Goal: Information Seeking & Learning: Check status

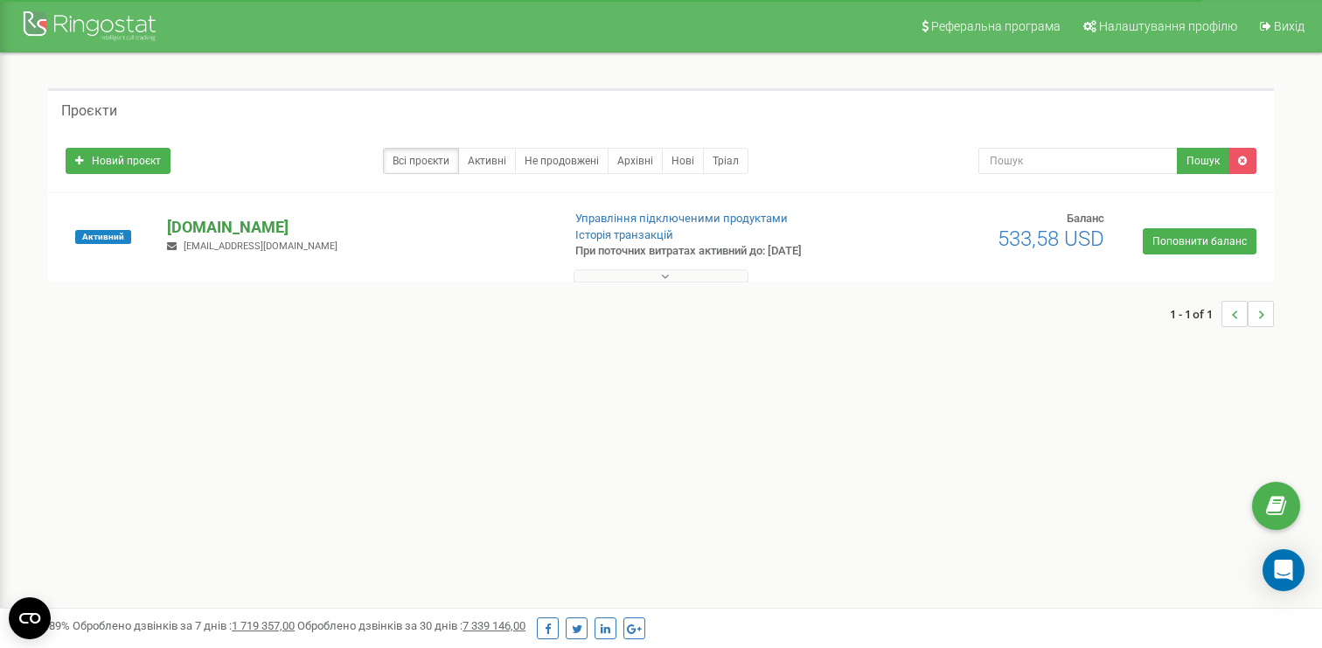
click at [230, 228] on p "[DOMAIN_NAME]" at bounding box center [357, 227] width 380 height 23
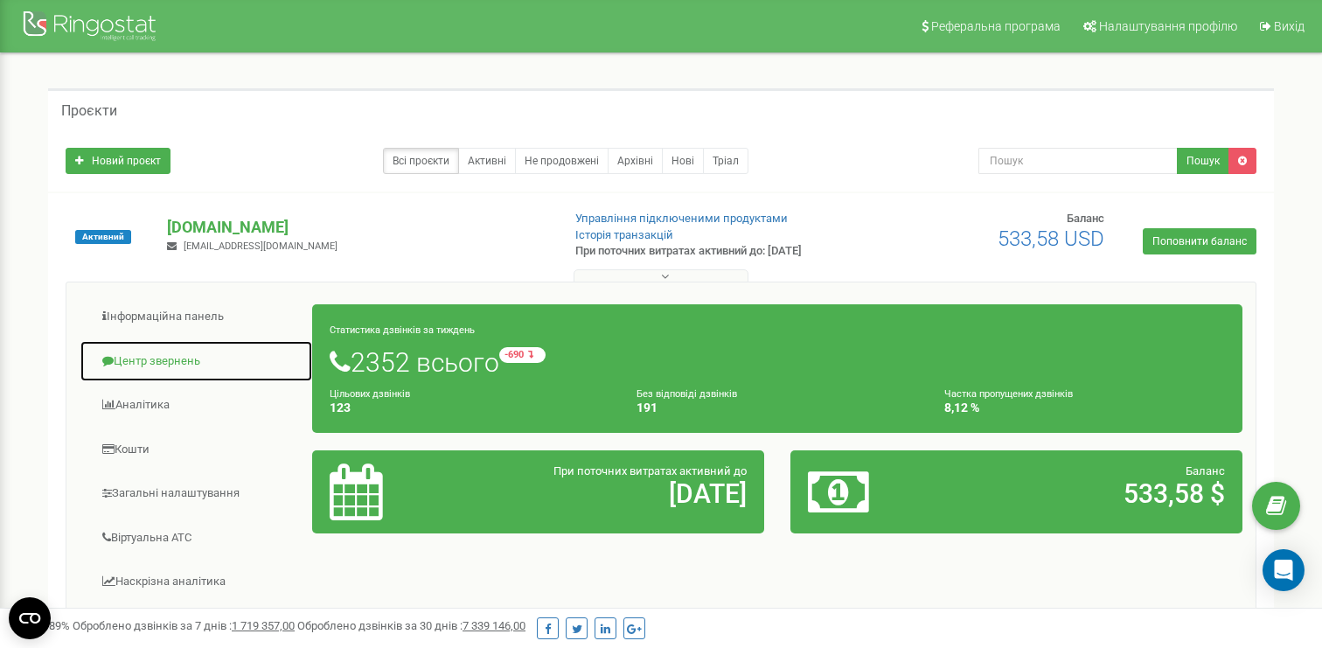
click at [202, 341] on link "Центр звернень" at bounding box center [196, 361] width 233 height 43
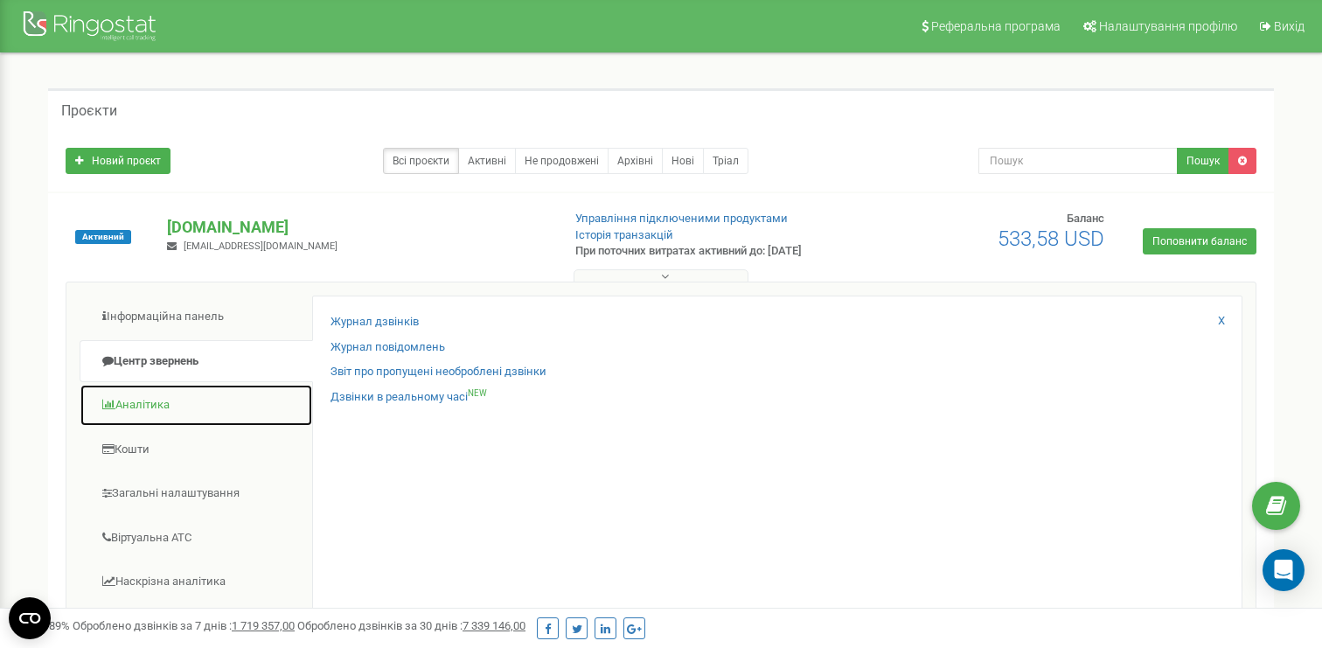
click at [191, 407] on link "Аналiтика" at bounding box center [196, 405] width 233 height 43
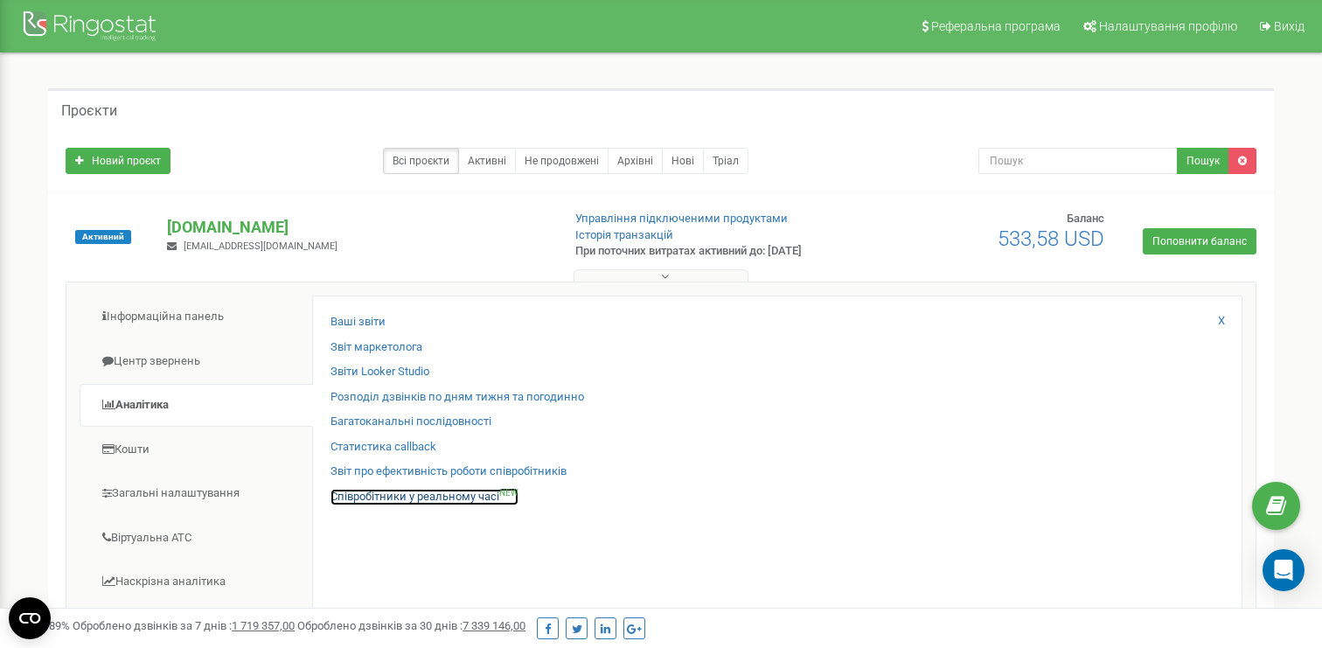
click at [352, 491] on link "Співробітники у реальному часі NEW" at bounding box center [425, 497] width 188 height 17
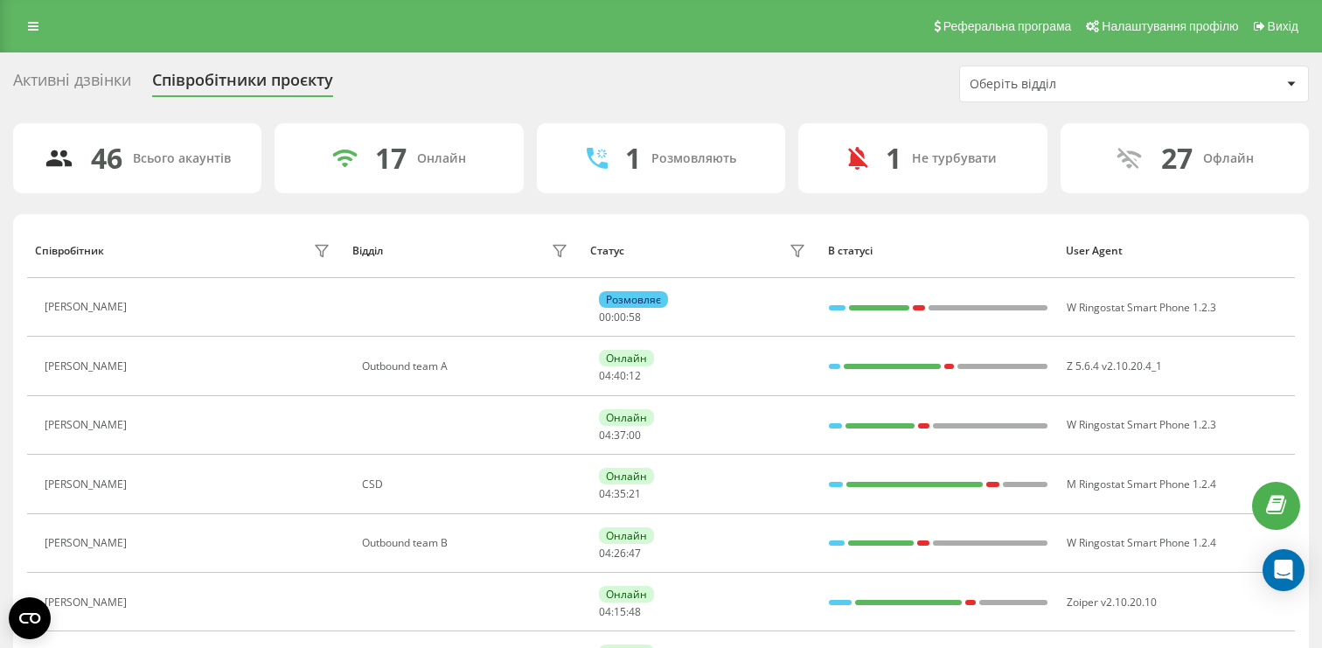
click at [982, 74] on div "Оберіть відділ" at bounding box center [1134, 83] width 348 height 35
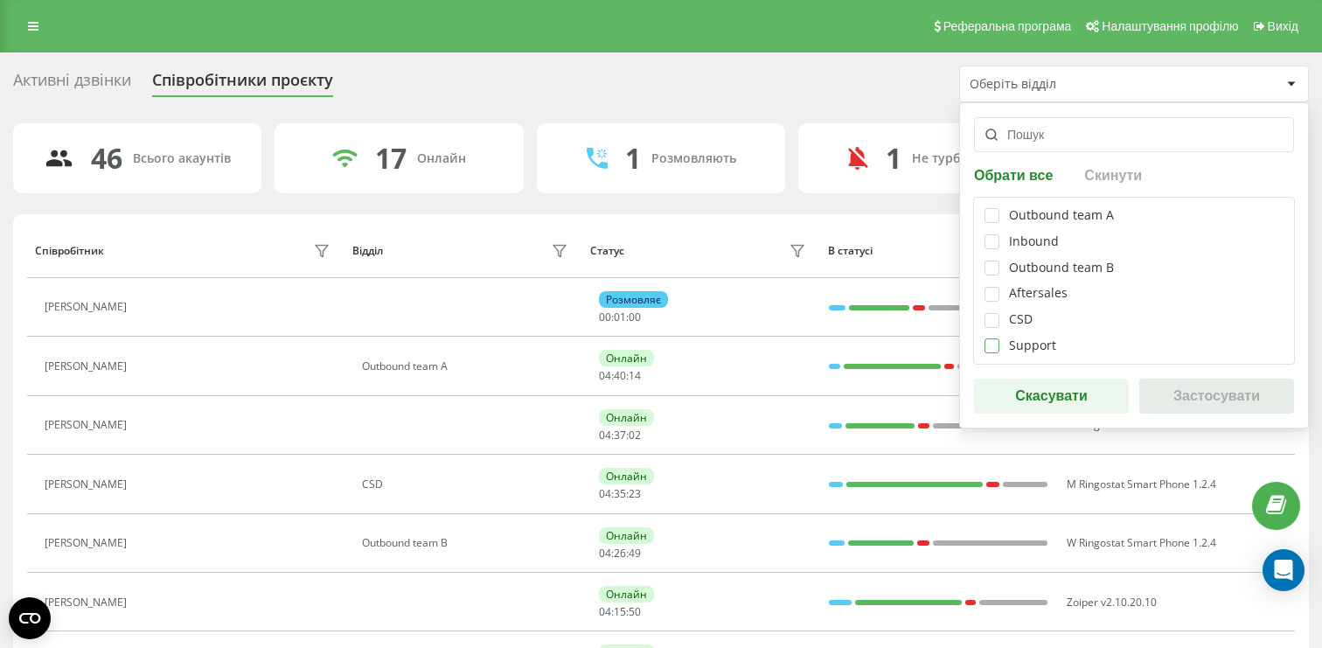
click at [990, 338] on label at bounding box center [992, 338] width 15 height 0
checkbox input "true"
click at [1153, 394] on button "Застосувати" at bounding box center [1216, 396] width 155 height 35
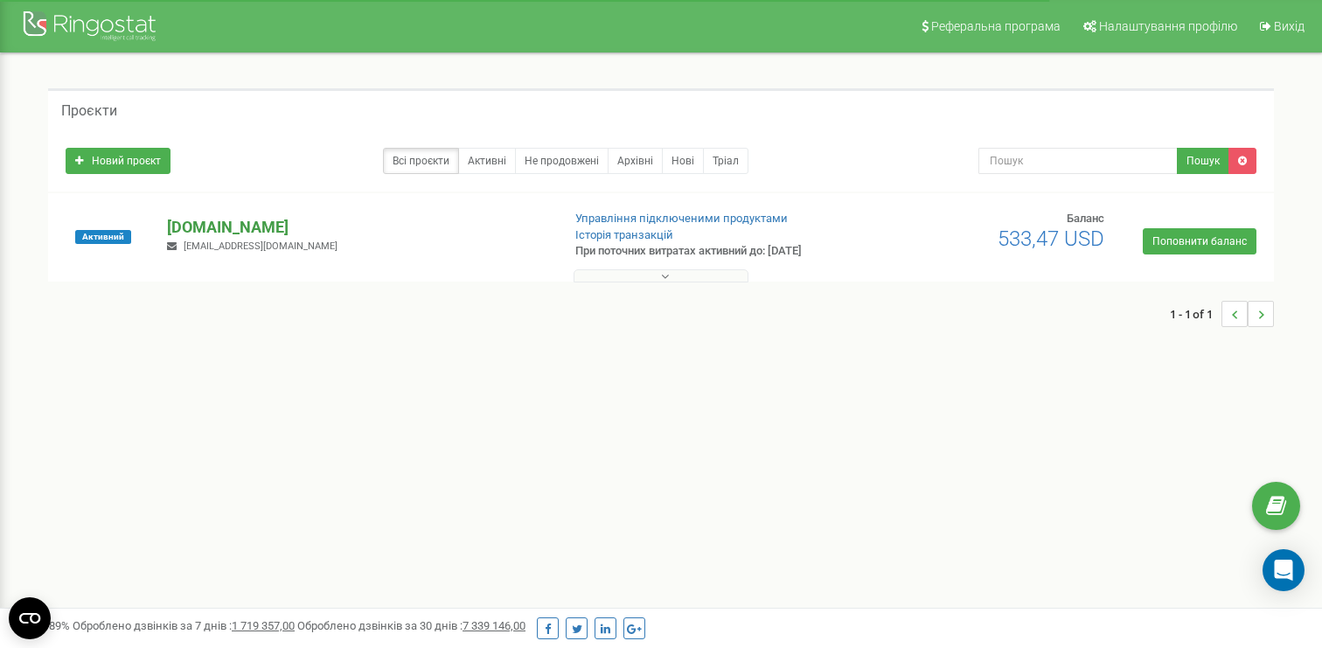
click at [233, 237] on p "[DOMAIN_NAME]" at bounding box center [357, 227] width 380 height 23
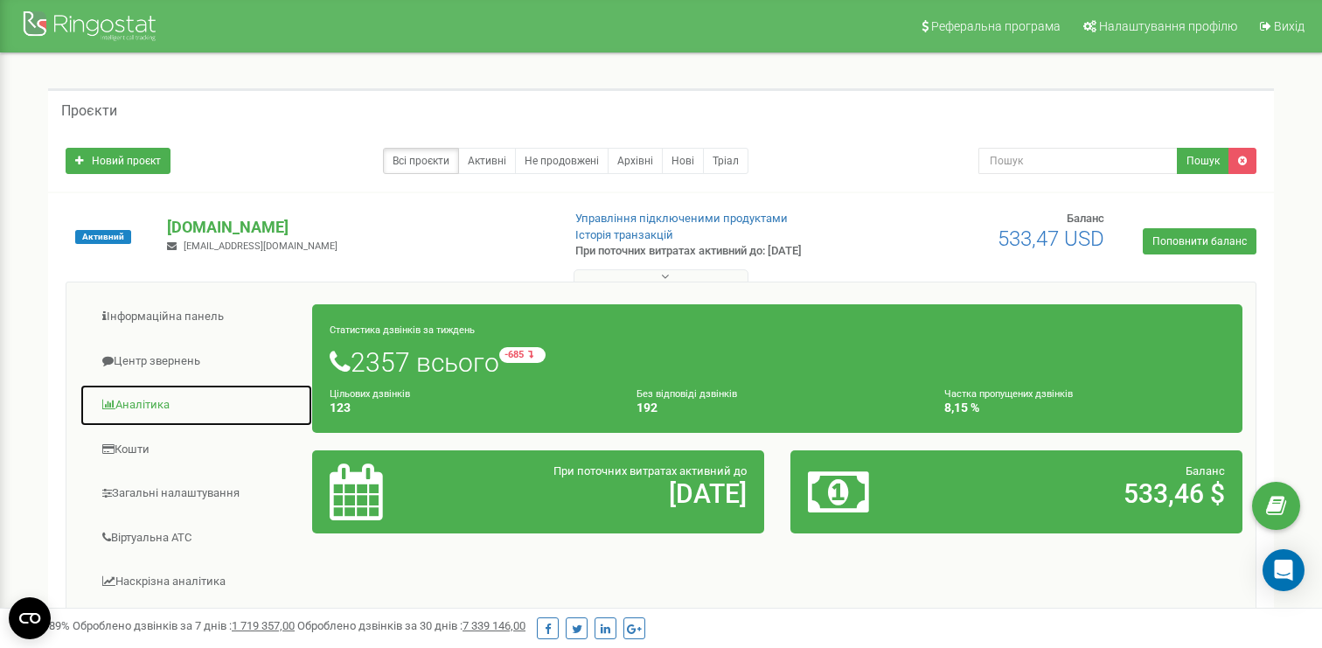
click at [169, 421] on link "Аналiтика" at bounding box center [196, 405] width 233 height 43
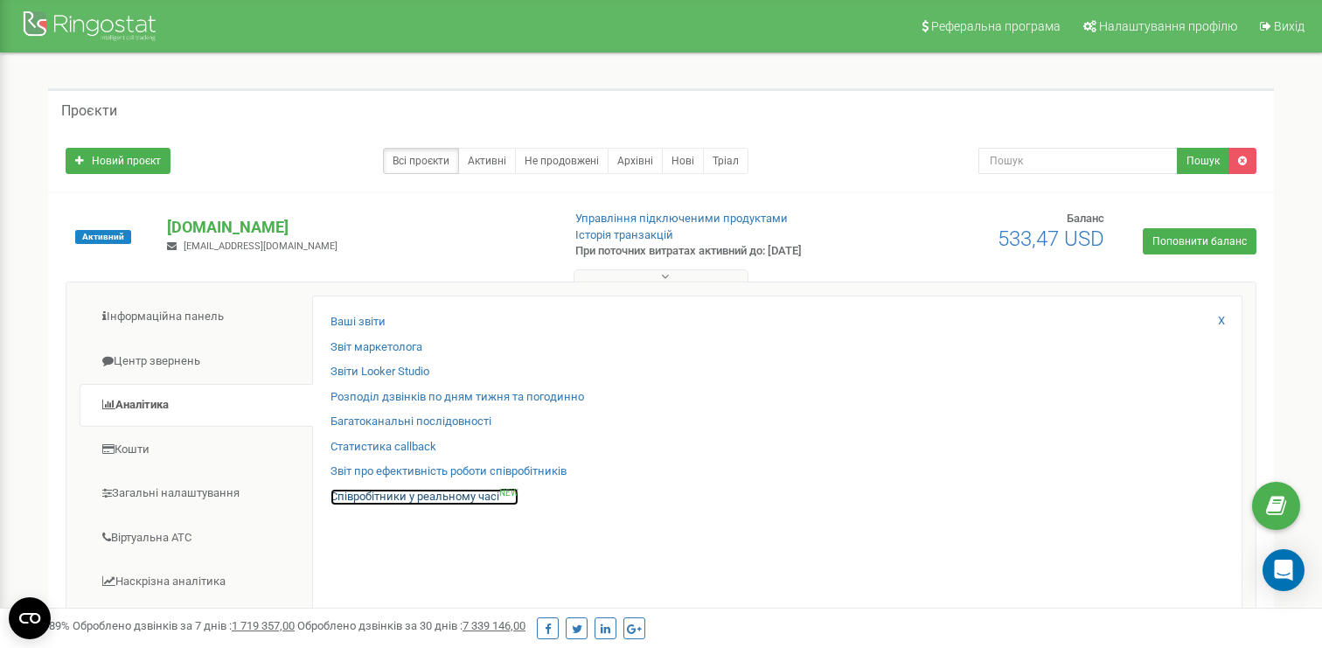
click at [371, 496] on link "Співробітники у реальному часі NEW" at bounding box center [425, 497] width 188 height 17
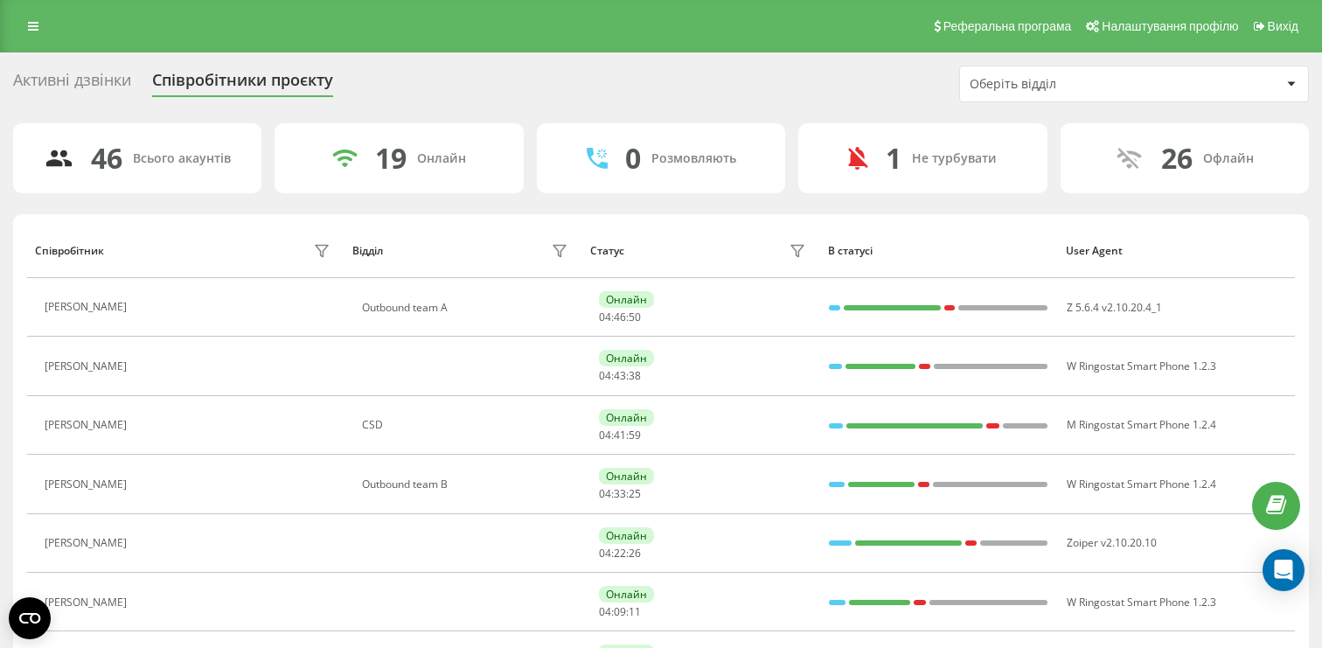
click at [1005, 88] on div "Оберіть відділ" at bounding box center [1074, 84] width 209 height 15
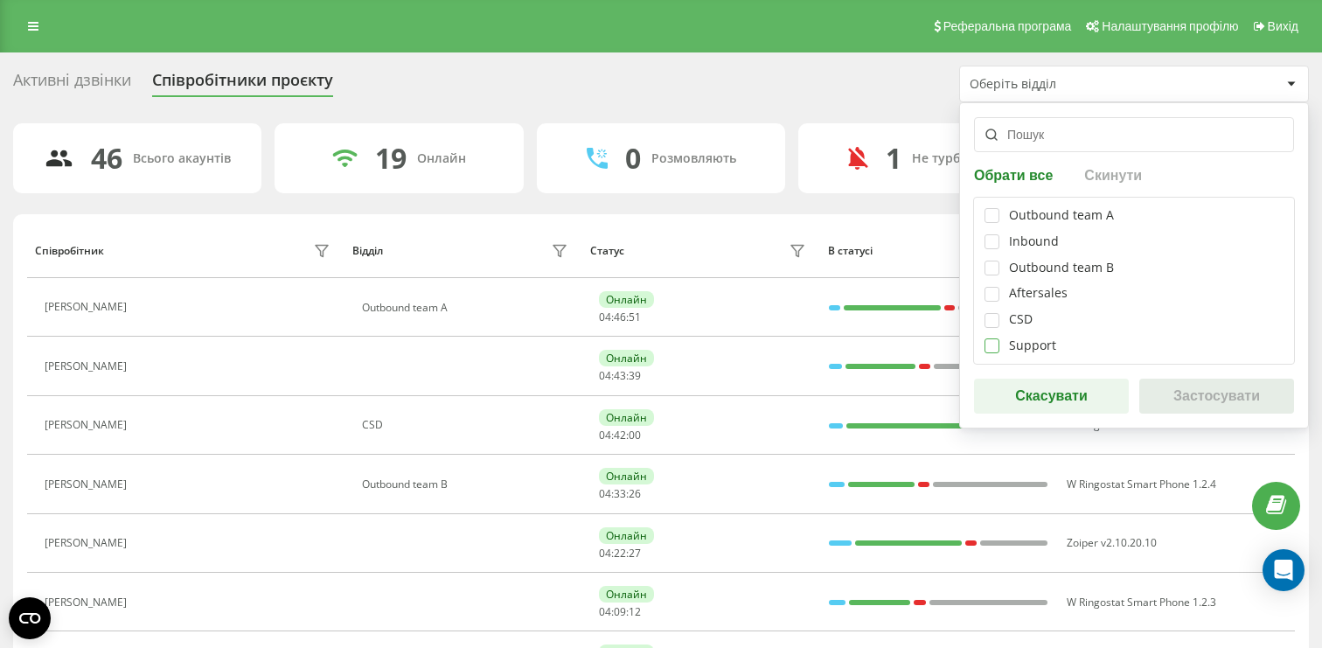
click at [997, 338] on label at bounding box center [992, 338] width 15 height 0
checkbox input "true"
click at [1184, 396] on button "Застосувати" at bounding box center [1216, 396] width 155 height 35
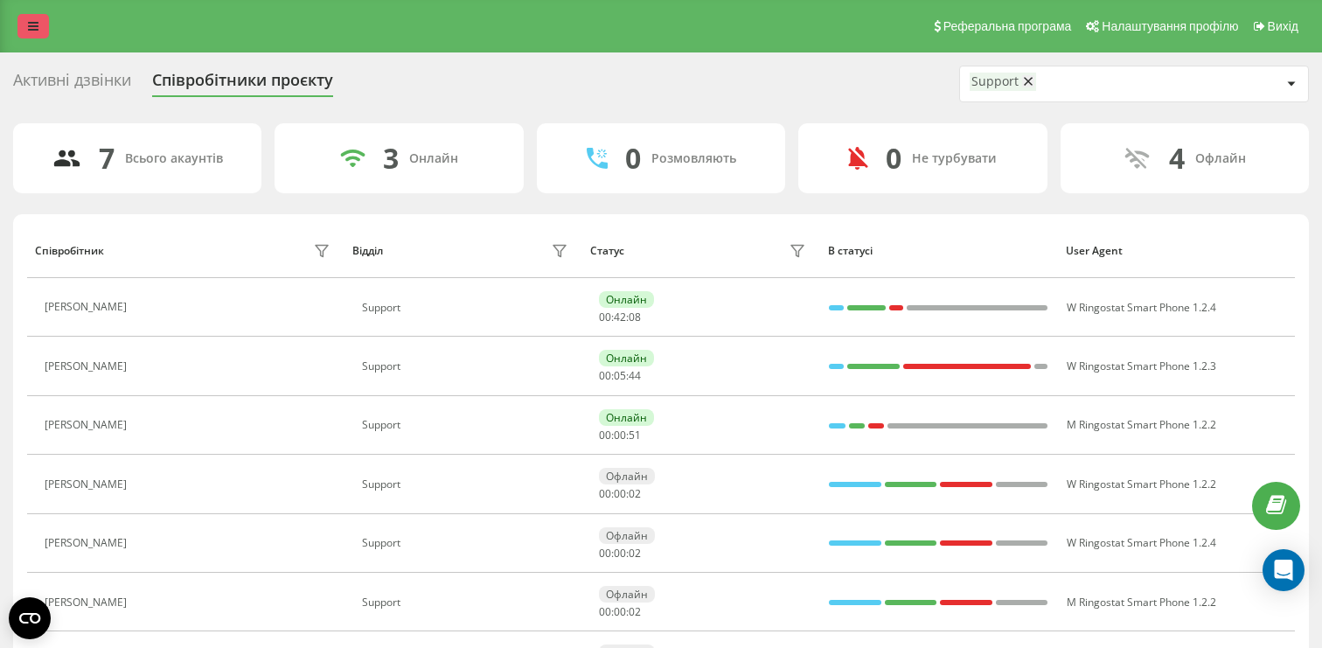
click at [45, 31] on link at bounding box center [32, 26] width 31 height 24
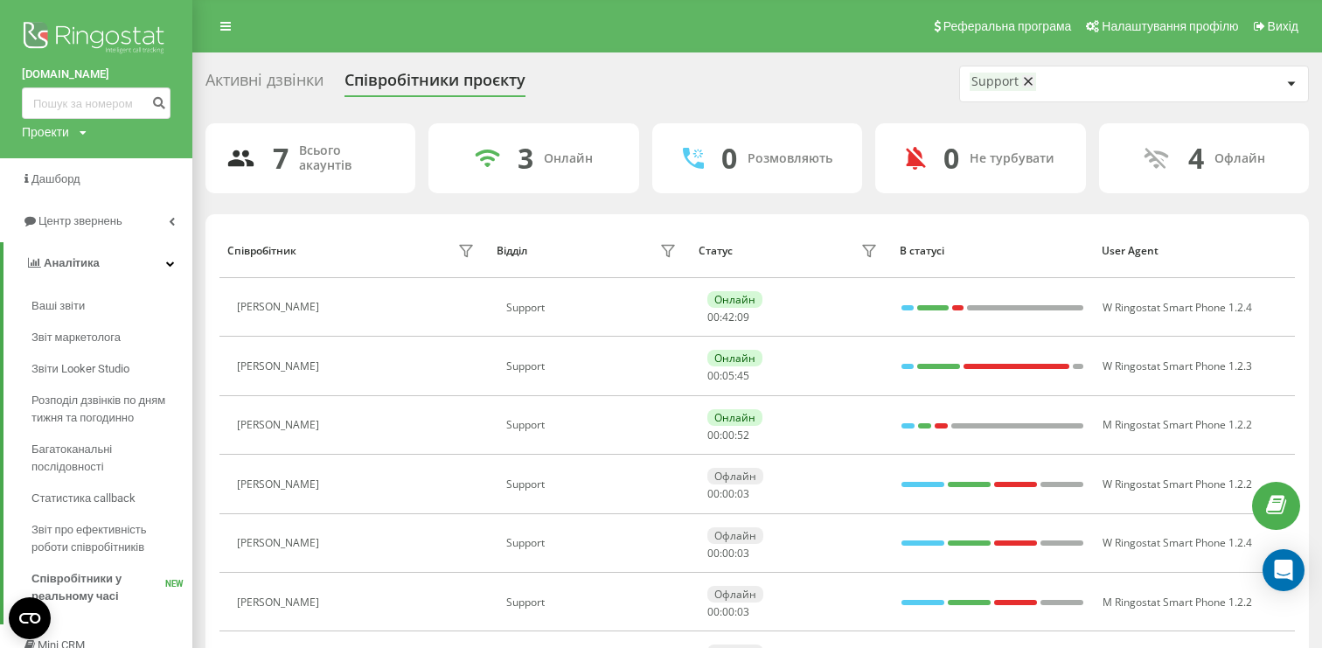
click at [99, 33] on img at bounding box center [96, 39] width 149 height 44
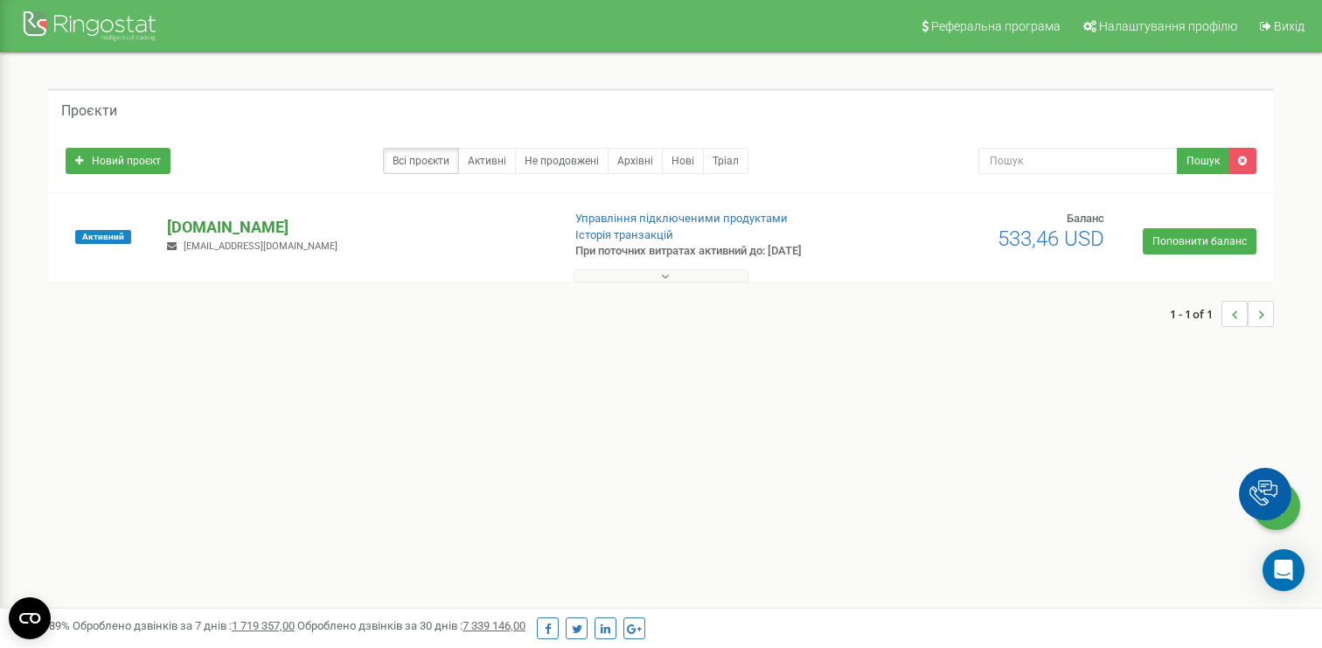
click at [232, 228] on p "[DOMAIN_NAME]" at bounding box center [357, 227] width 380 height 23
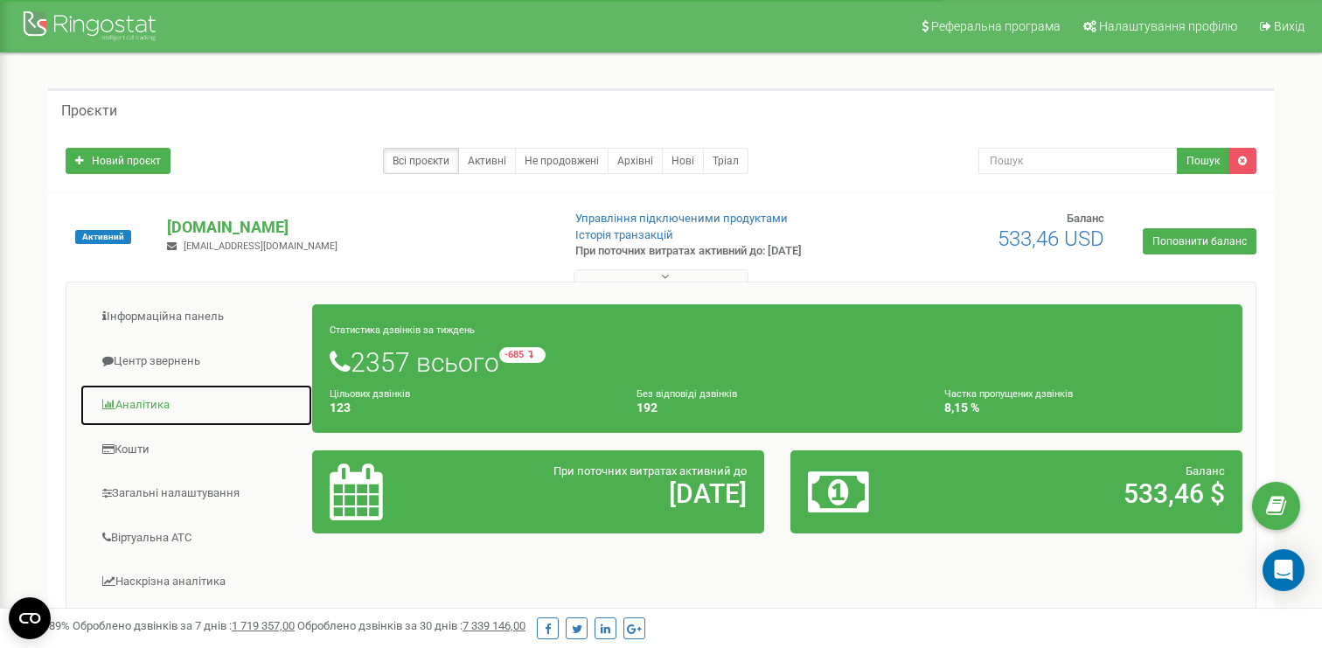
click at [154, 395] on link "Аналiтика" at bounding box center [196, 405] width 233 height 43
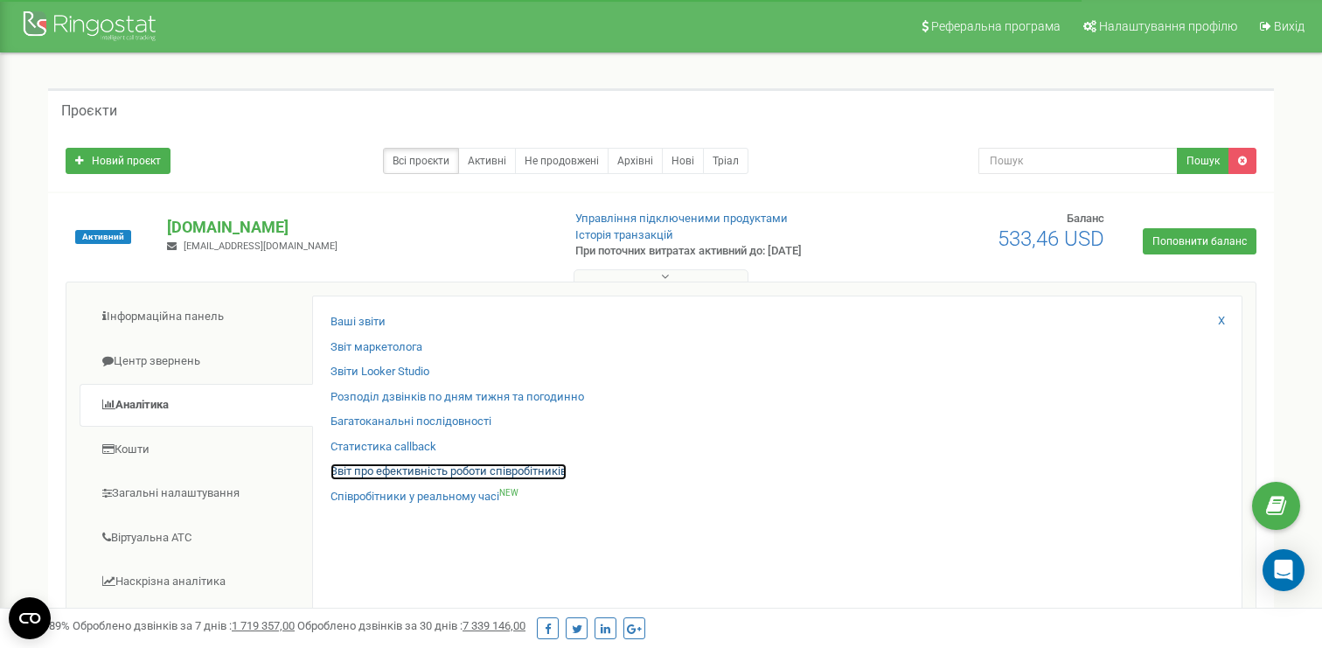
click at [352, 466] on link "Звіт про ефективність роботи співробітників" at bounding box center [449, 471] width 236 height 17
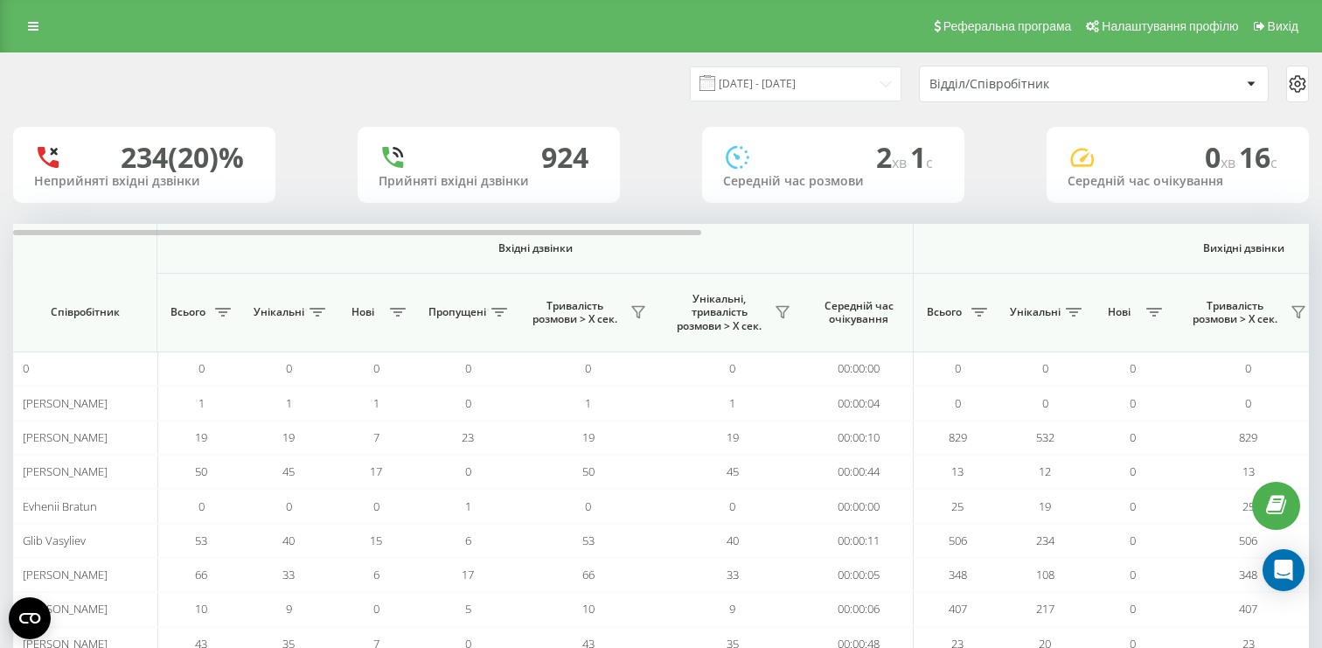
click at [1048, 77] on div "Відділ/Співробітник" at bounding box center [1034, 84] width 209 height 15
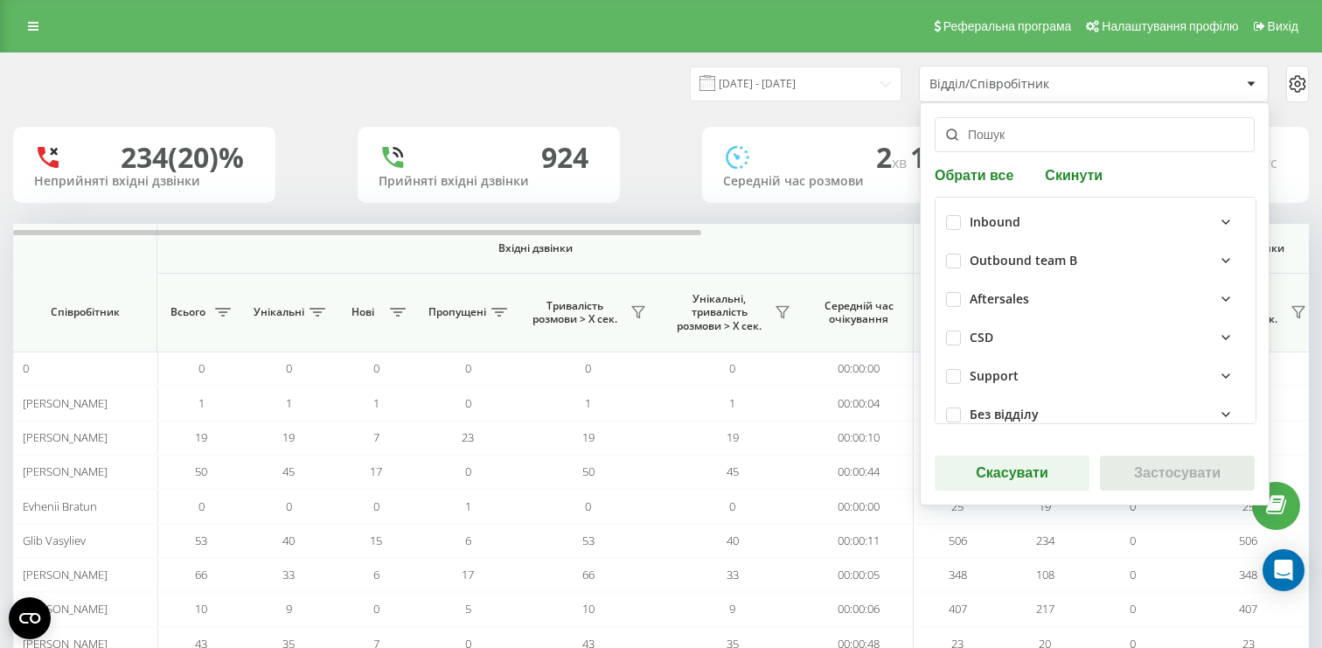
scroll to position [65, 0]
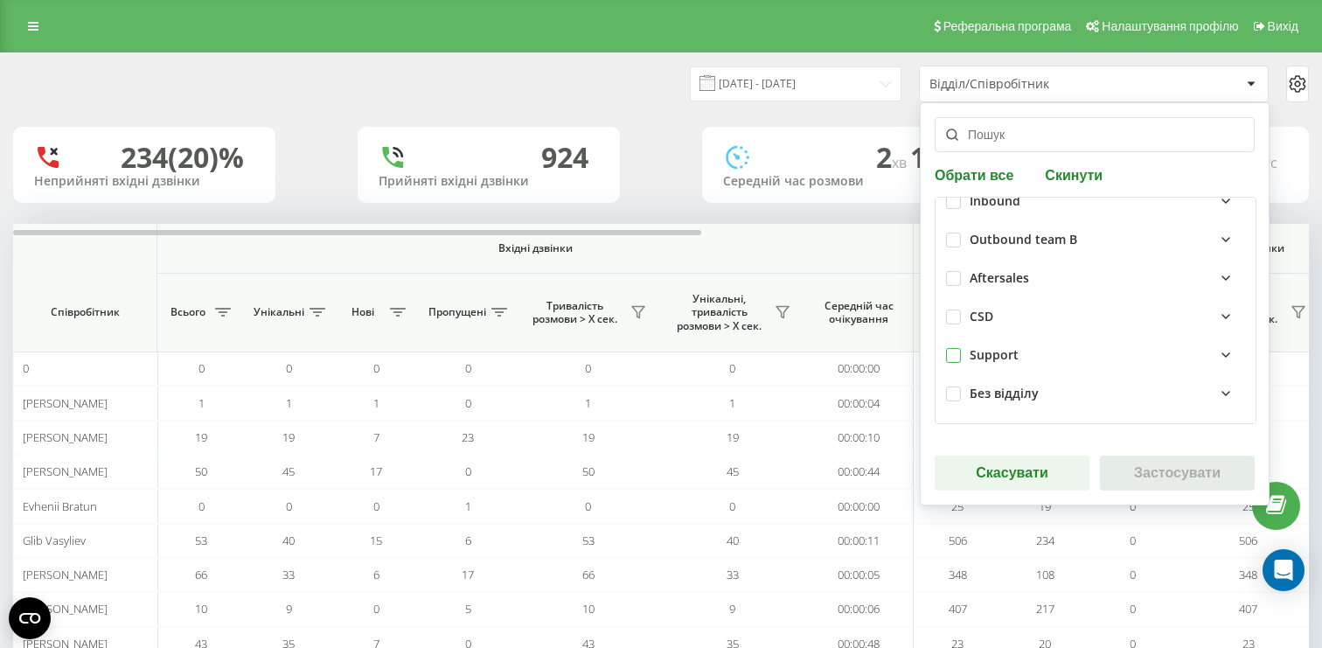
click at [952, 348] on label at bounding box center [953, 348] width 15 height 0
checkbox input "true"
click at [1139, 465] on button "Застосувати" at bounding box center [1177, 473] width 155 height 35
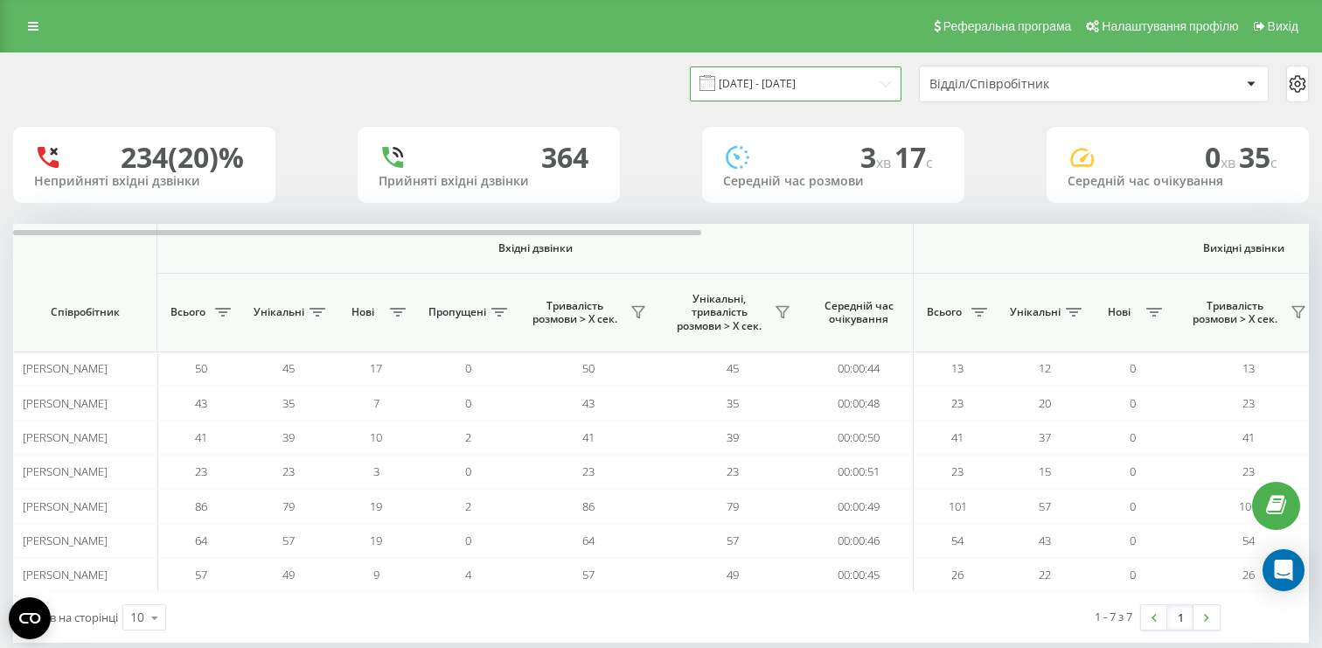
click at [760, 89] on input "19.07.2025 - 19.08.2025" at bounding box center [796, 83] width 212 height 34
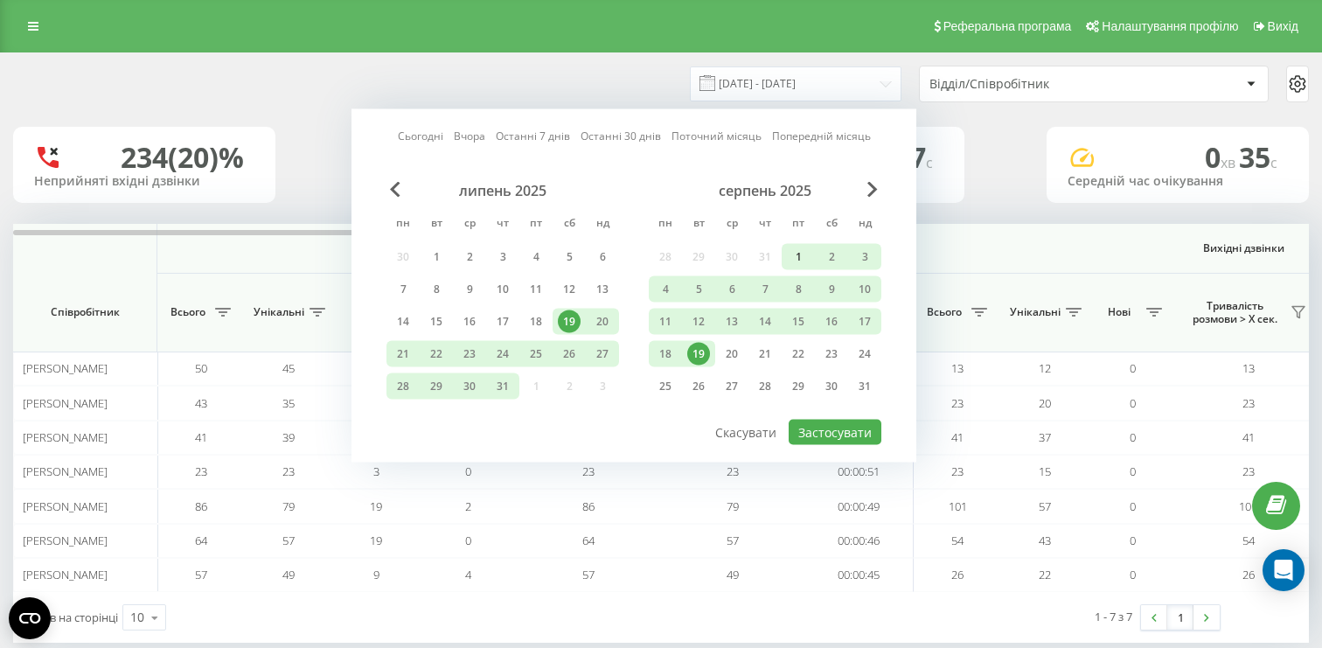
click at [791, 252] on div "1" at bounding box center [798, 257] width 23 height 23
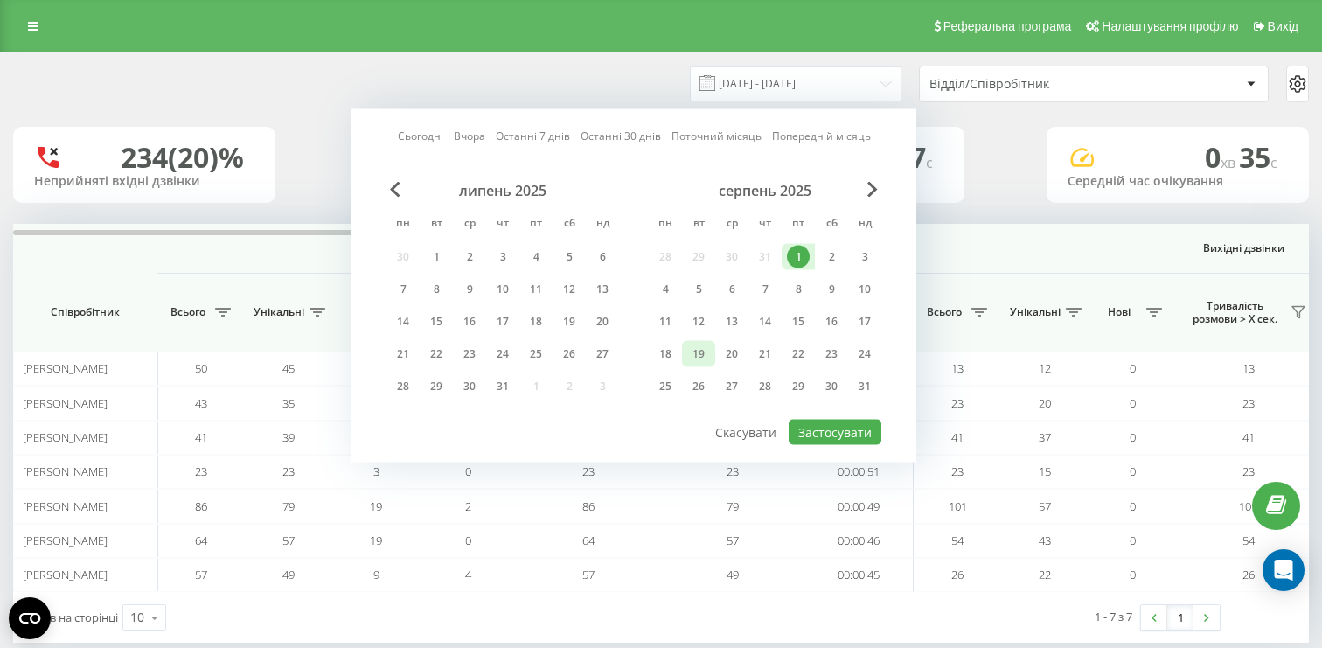
click at [708, 355] on div "19" at bounding box center [698, 354] width 23 height 23
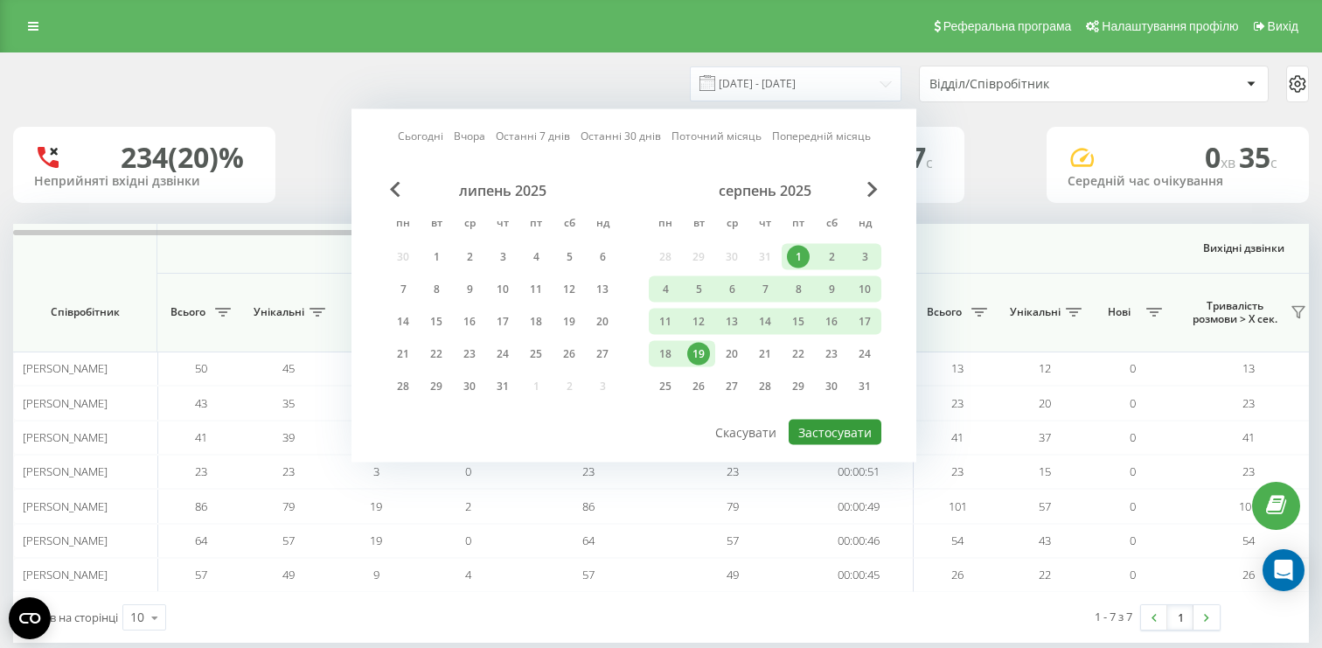
click at [821, 436] on button "Застосувати" at bounding box center [835, 432] width 93 height 25
type input "01.08.2025 - 19.08.2025"
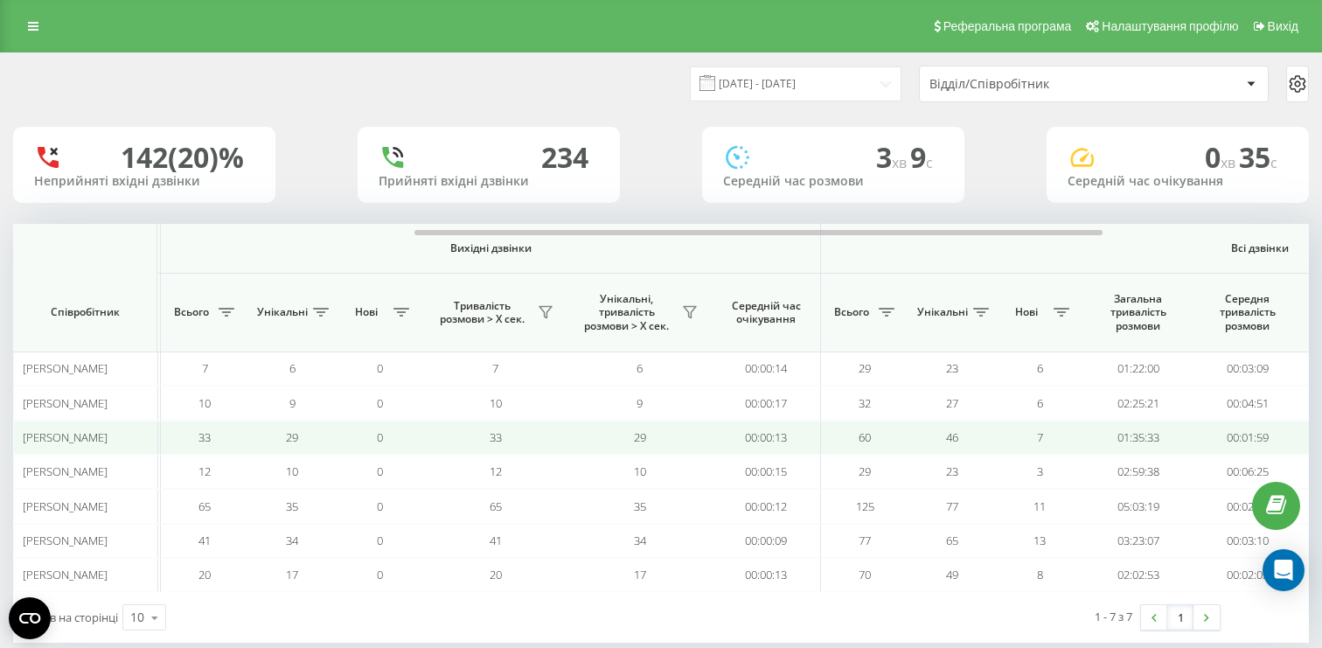
scroll to position [0, 755]
